Goal: Transaction & Acquisition: Purchase product/service

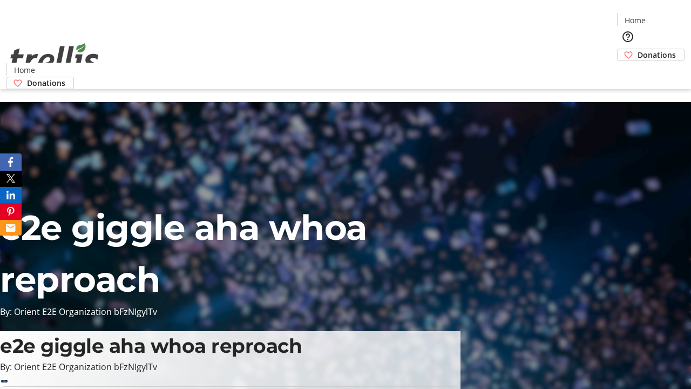
click at [638, 49] on span "Donations" at bounding box center [657, 54] width 38 height 11
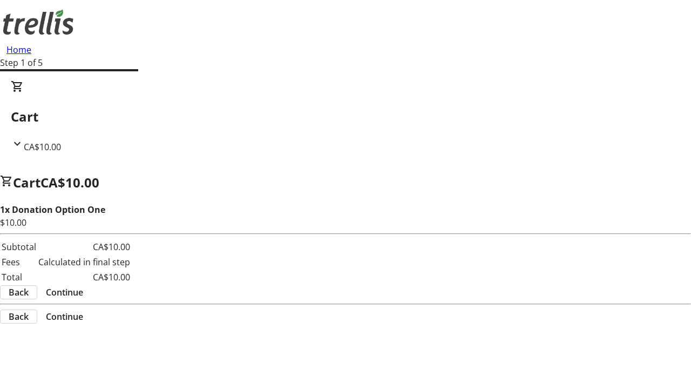
select select "CA"
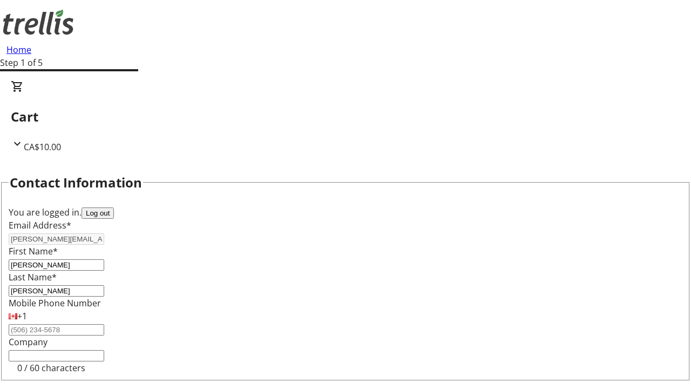
type input "[STREET_ADDRESS][PERSON_NAME]"
type input "Kelowna"
select select "BC"
type input "Kelowna"
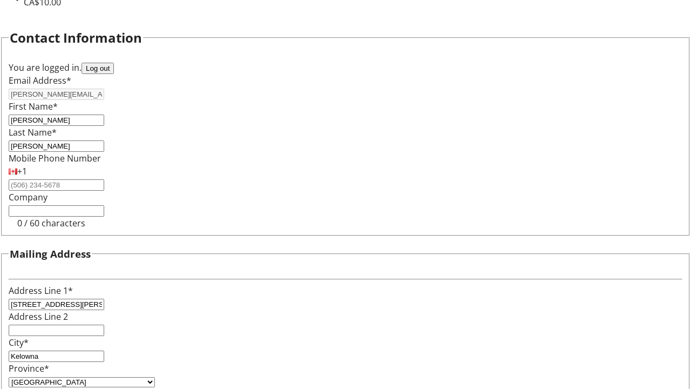
type input "V1Y 0C2"
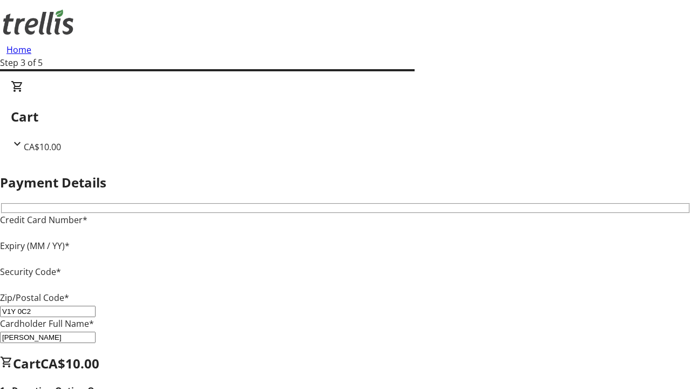
type input "V1Y 0C2"
